Goal: Complete application form

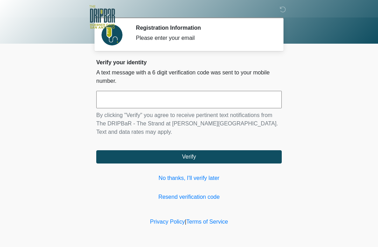
click at [172, 178] on link "No thanks, I'll verify later" at bounding box center [188, 178] width 185 height 8
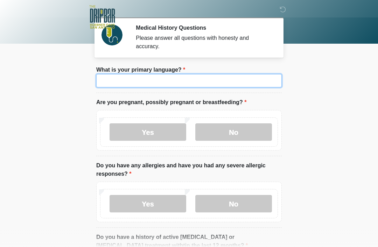
click at [123, 76] on input "What is your primary language?" at bounding box center [188, 80] width 185 height 13
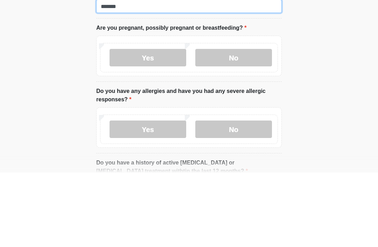
type input "*******"
click at [131, 123] on label "Yes" at bounding box center [147, 131] width 77 height 17
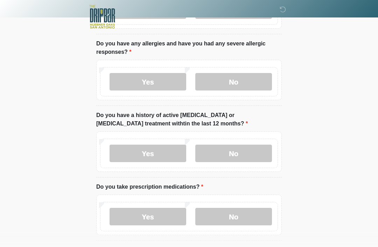
scroll to position [123, 0]
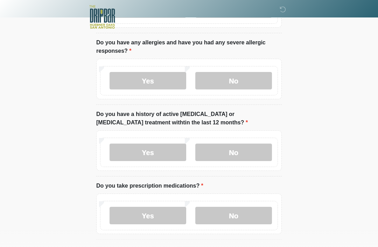
click at [215, 85] on label "No" at bounding box center [233, 80] width 77 height 17
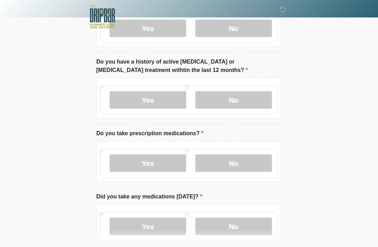
scroll to position [175, 0]
click at [228, 99] on label "No" at bounding box center [233, 99] width 77 height 17
click at [220, 162] on label "No" at bounding box center [233, 163] width 77 height 17
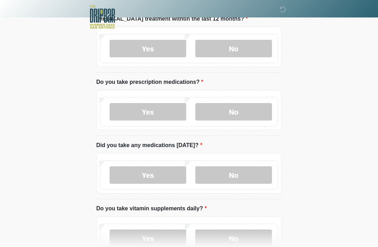
scroll to position [227, 0]
click at [146, 109] on label "Yes" at bounding box center [147, 111] width 77 height 17
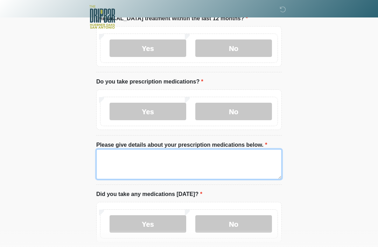
click at [131, 160] on textarea "Please give details about your prescription medications below." at bounding box center [188, 164] width 185 height 30
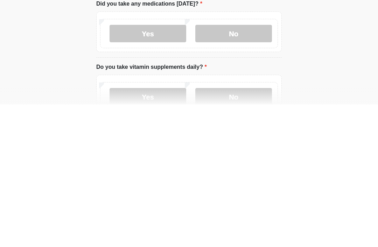
scroll to position [277, 0]
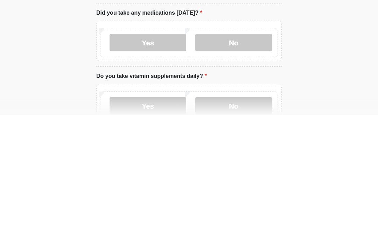
type textarea "**********"
click at [127, 166] on label "Yes" at bounding box center [147, 174] width 77 height 17
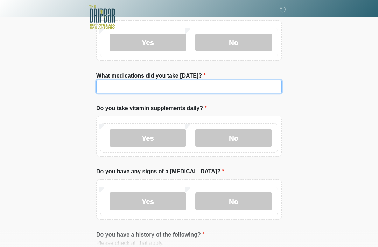
click at [115, 83] on input "What medications did you take [DATE]?" at bounding box center [188, 86] width 185 height 13
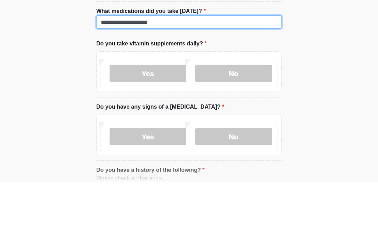
type input "**********"
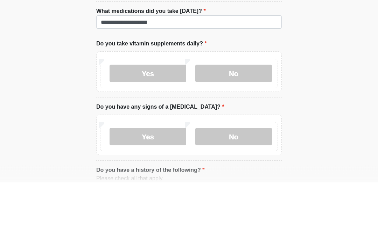
click at [130, 130] on label "Yes" at bounding box center [147, 138] width 77 height 17
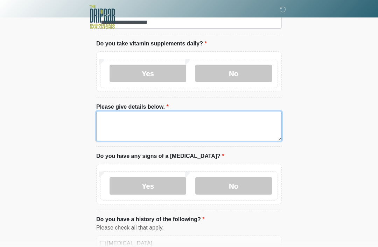
click at [117, 127] on textarea "Please give details below." at bounding box center [188, 126] width 185 height 30
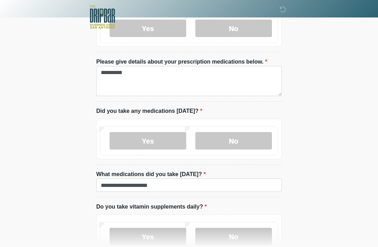
scroll to position [306, 0]
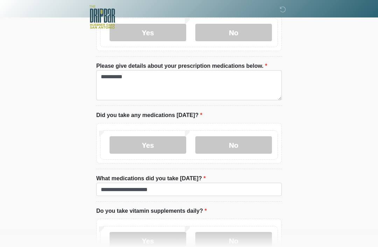
type textarea "**********"
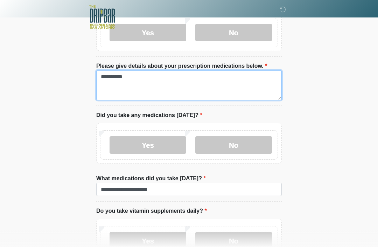
click at [139, 77] on textarea "**********" at bounding box center [188, 85] width 185 height 30
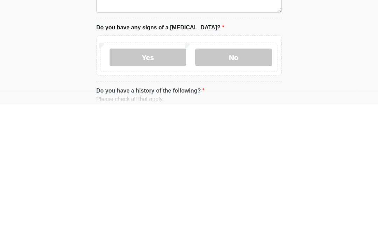
type textarea "**********"
click at [217, 191] on label "No" at bounding box center [233, 199] width 77 height 17
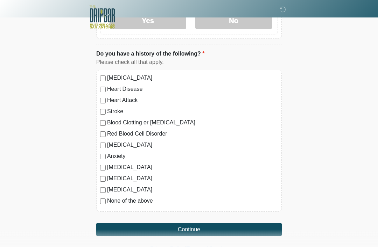
scroll to position [642, 0]
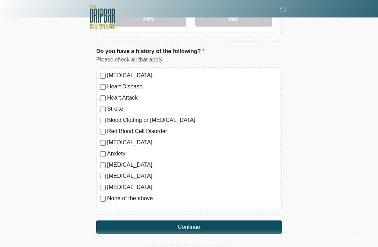
click at [102, 150] on div "Anxiety" at bounding box center [189, 154] width 178 height 8
click at [248, 222] on button "Continue" at bounding box center [188, 227] width 185 height 13
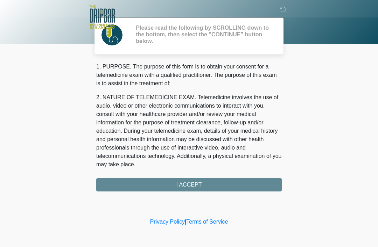
scroll to position [0, 0]
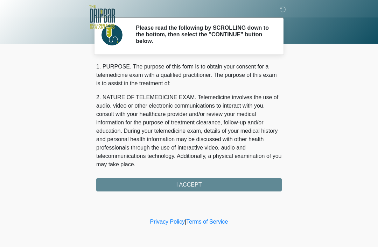
click at [254, 180] on div "1. PURPOSE. The purpose of this form is to obtain your consent for a telemedici…" at bounding box center [188, 127] width 185 height 129
click at [211, 184] on div "1. PURPOSE. The purpose of this form is to obtain your consent for a telemedici…" at bounding box center [188, 127] width 185 height 129
click at [179, 176] on div "1. PURPOSE. The purpose of this form is to obtain your consent for a telemedici…" at bounding box center [188, 127] width 185 height 129
click at [179, 175] on div "1. PURPOSE. The purpose of this form is to obtain your consent for a telemedici…" at bounding box center [188, 127] width 185 height 129
click at [174, 187] on div "1. PURPOSE. The purpose of this form is to obtain your consent for a telemedici…" at bounding box center [188, 127] width 185 height 129
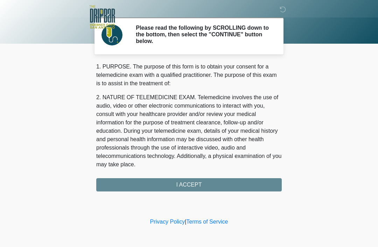
click at [182, 183] on div "1. PURPOSE. The purpose of this form is to obtain your consent for a telemedici…" at bounding box center [188, 127] width 185 height 129
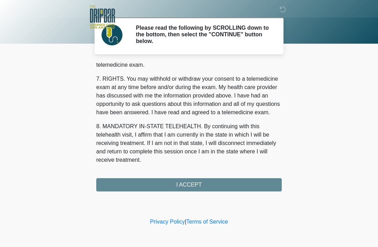
click at [168, 192] on div "‎ ‎ ‎ ‎ Please read the following by SCROLLING down to the bottom, then select …" at bounding box center [189, 108] width 210 height 202
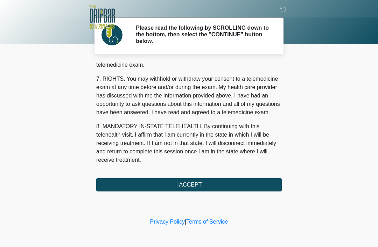
click at [167, 192] on div "‎ ‎ ‎ ‎ Please read the following by SCROLLING down to the bottom, then select …" at bounding box center [189, 108] width 210 height 202
click at [166, 181] on button "I ACCEPT" at bounding box center [188, 184] width 185 height 13
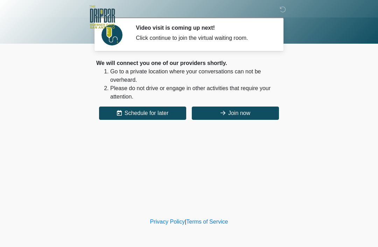
click at [233, 116] on button "Join now" at bounding box center [235, 113] width 87 height 13
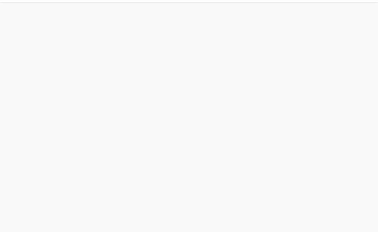
scroll to position [2, 0]
